Goal: Transaction & Acquisition: Purchase product/service

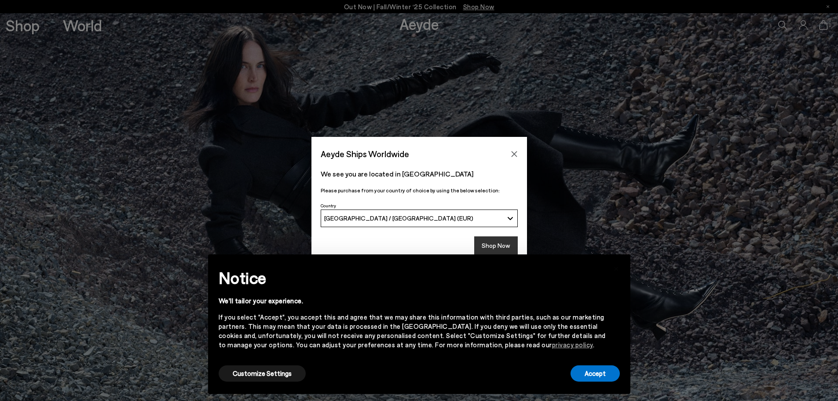
click at [505, 242] on button "Shop Now" at bounding box center [496, 245] width 44 height 18
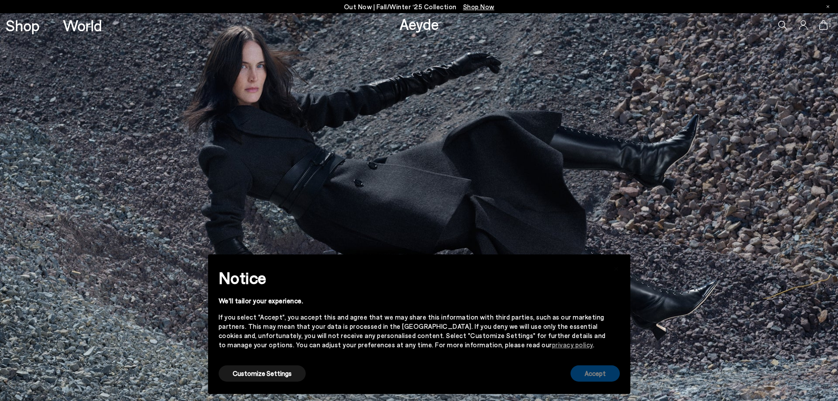
click at [596, 379] on button "Accept" at bounding box center [595, 373] width 49 height 16
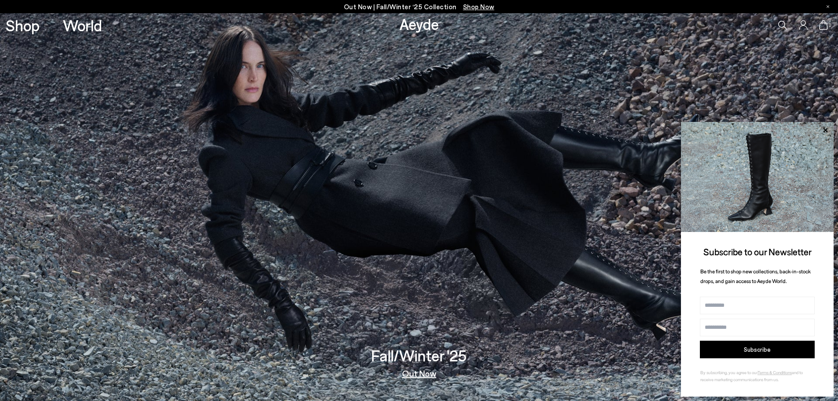
click at [473, 4] on span "Shop Now" at bounding box center [478, 7] width 31 height 8
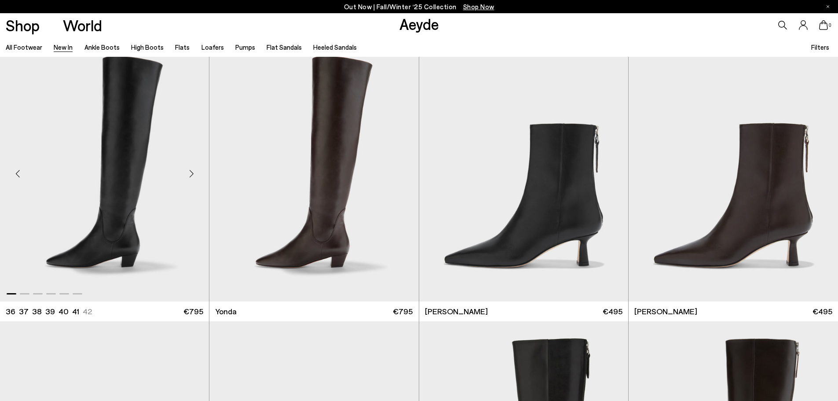
scroll to position [1715, 0]
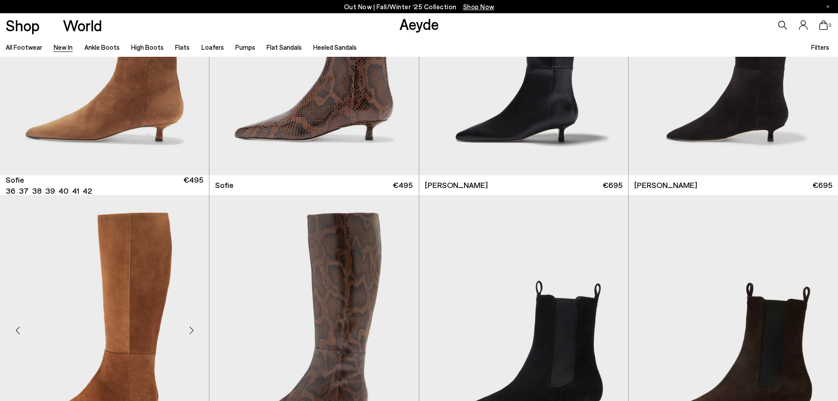
scroll to position [3827, 0]
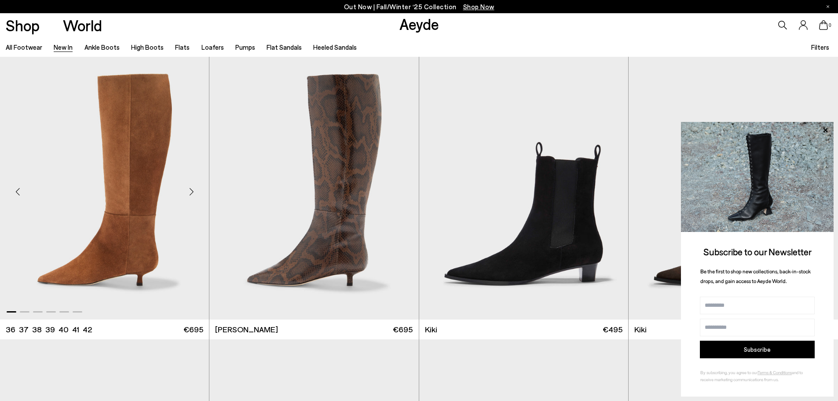
scroll to position [4003, 0]
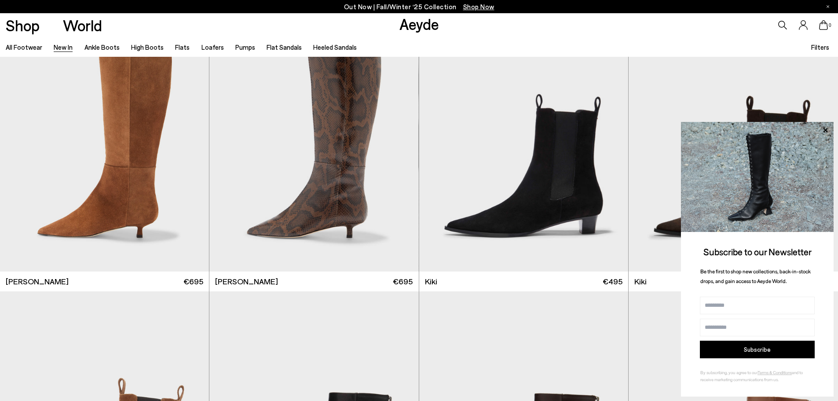
click at [831, 128] on img at bounding box center [757, 177] width 153 height 110
click at [824, 129] on icon at bounding box center [824, 129] width 11 height 11
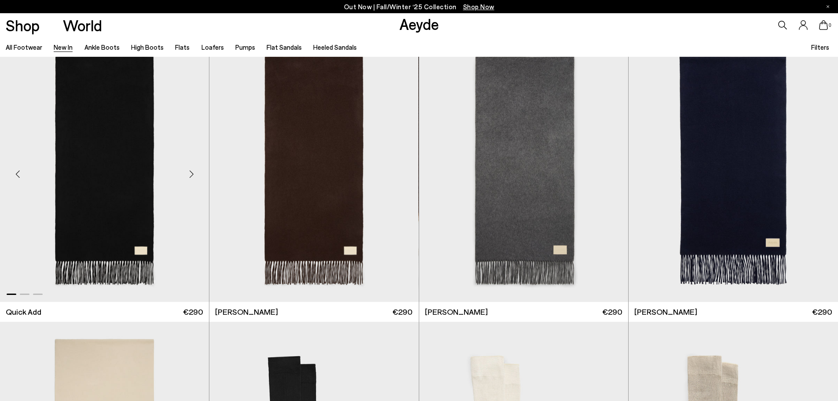
scroll to position [7126, 0]
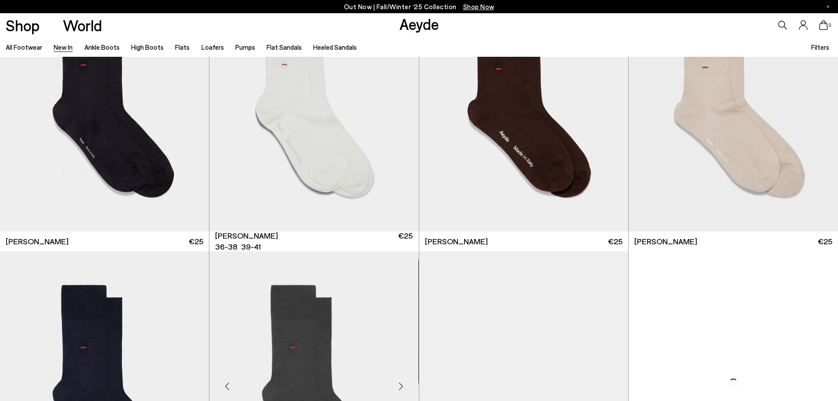
scroll to position [8182, 0]
